Goal: Check status: Check status

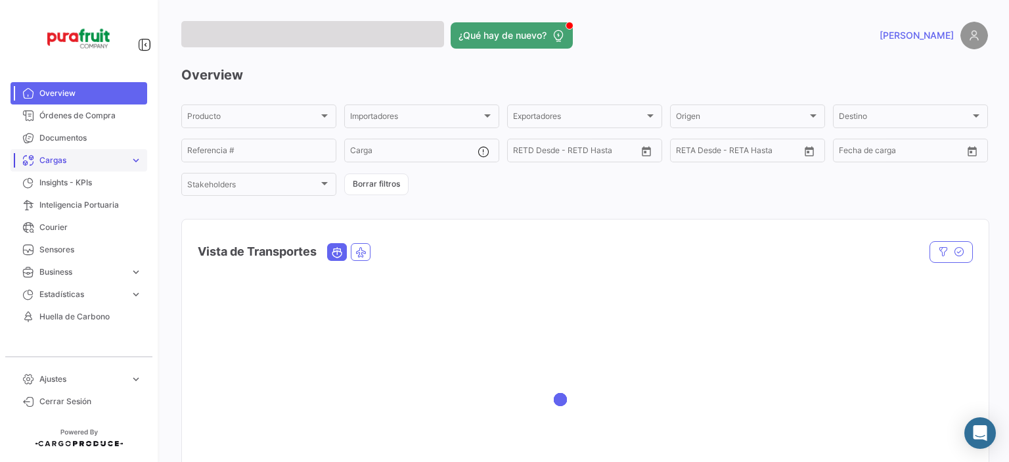
click at [90, 154] on span "Cargas" at bounding box center [81, 160] width 85 height 12
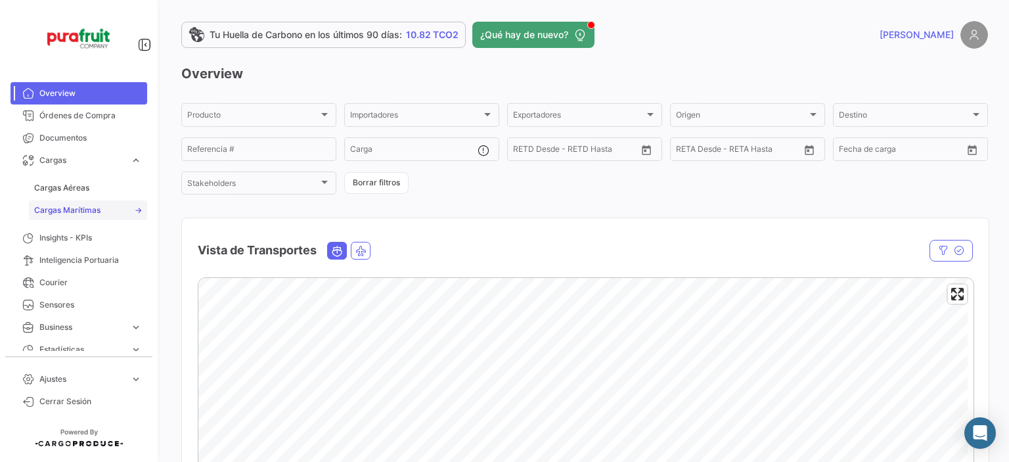
click at [64, 202] on link "Cargas Marítimas" at bounding box center [88, 210] width 118 height 20
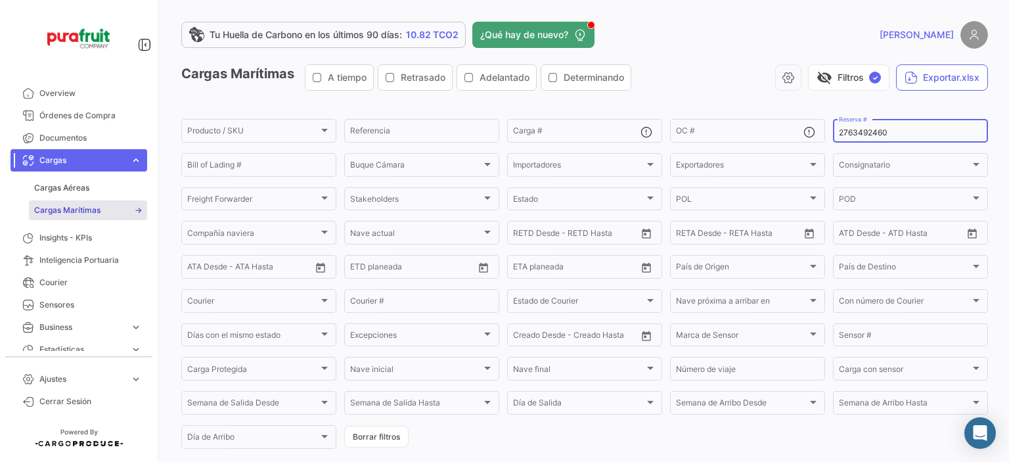
click at [858, 130] on input "2763492460" at bounding box center [910, 132] width 143 height 9
paste input "ZIMULMA00012804"
click at [841, 133] on input "ZIMULMA00012804" at bounding box center [910, 132] width 143 height 9
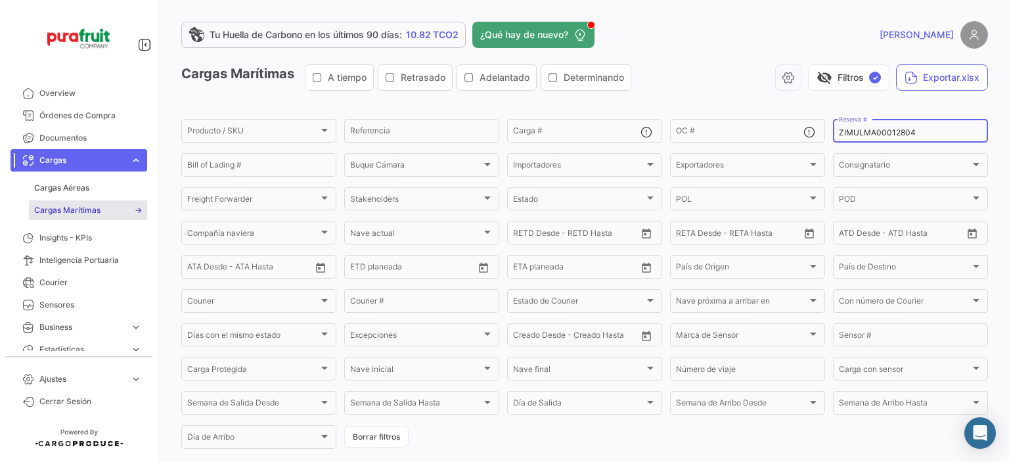
paste input "89"
type input "ZIMULMA00012889"
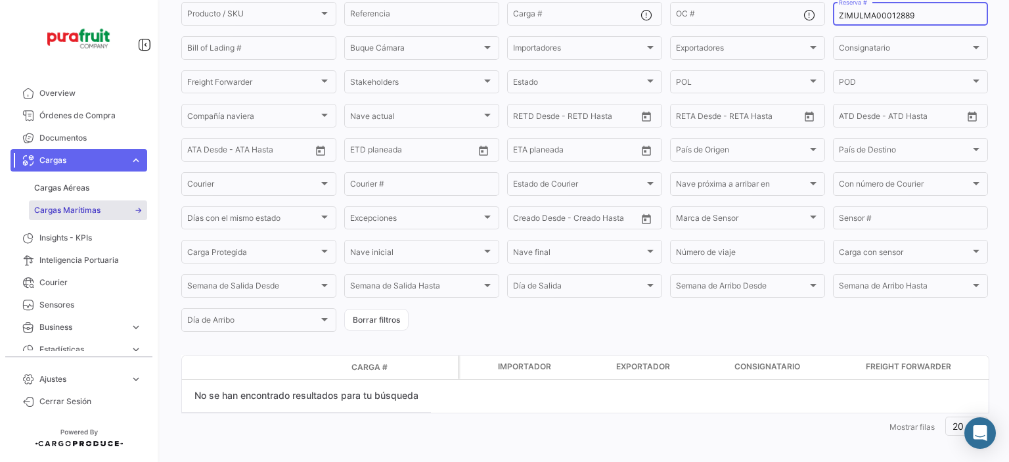
scroll to position [128, 0]
